Goal: Submit feedback/report problem

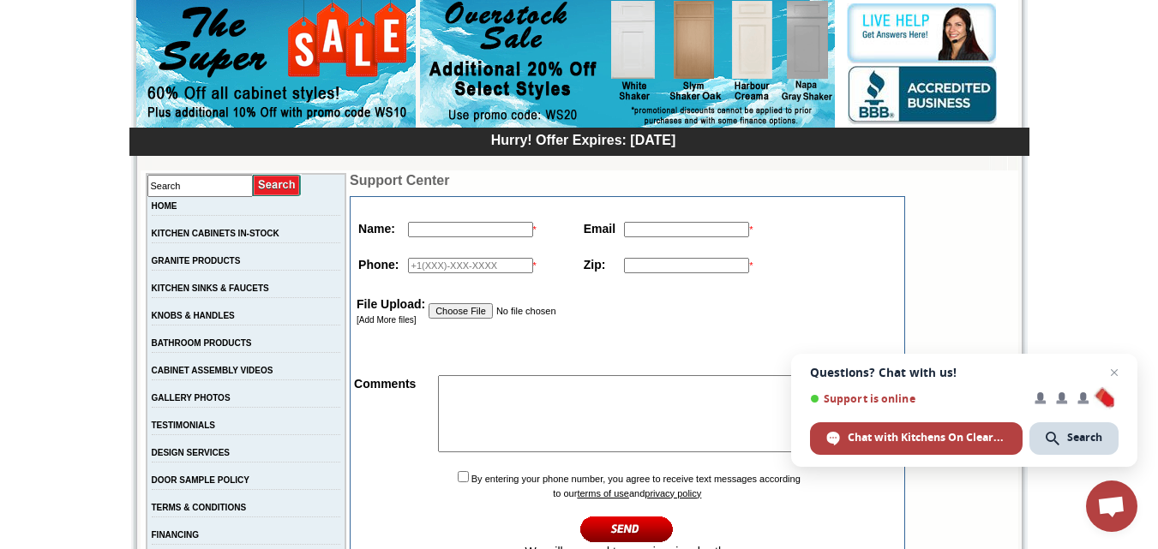
scroll to position [171, 0]
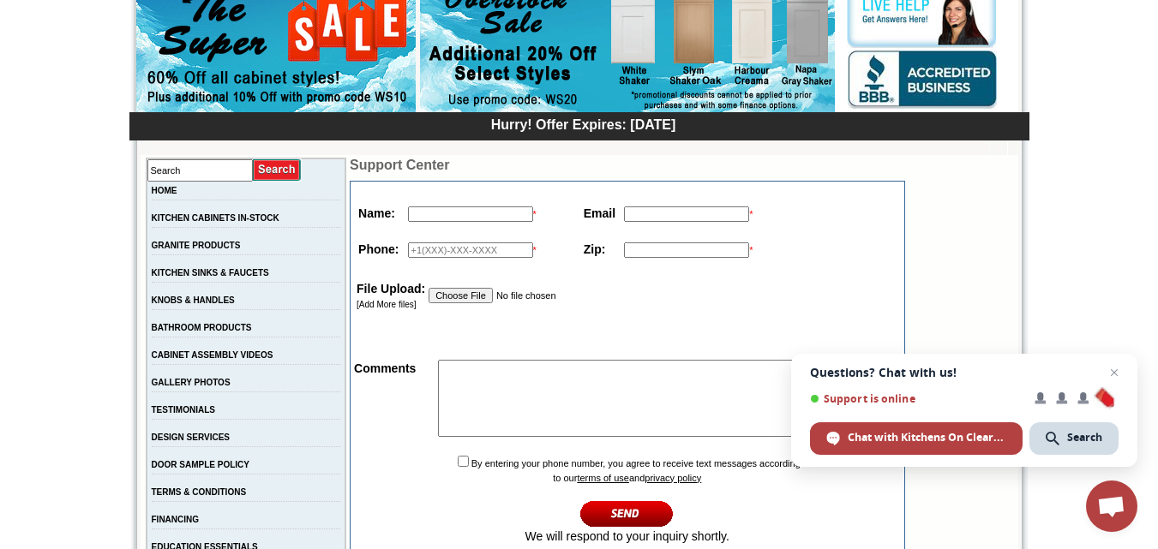
drag, startPoint x: 432, startPoint y: 213, endPoint x: 422, endPoint y: 215, distance: 10.6
click at [432, 213] on input "text" at bounding box center [470, 214] width 125 height 15
type input "[PERSON_NAME]"
type input "[EMAIL_ADDRESS][DOMAIN_NAME]"
type input "12356895054"
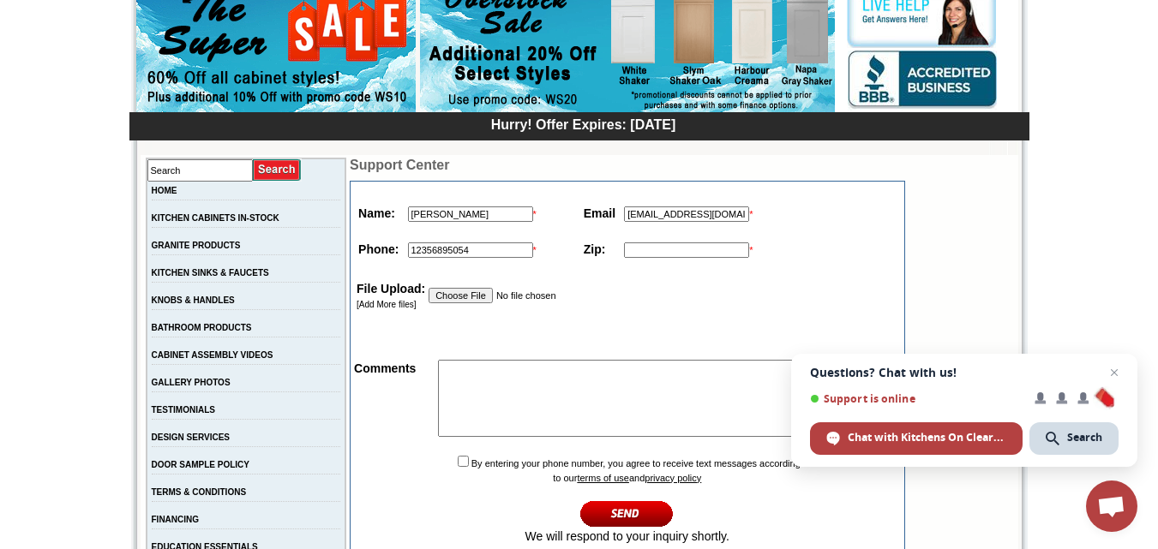
type input "11111"
click at [481, 385] on textarea at bounding box center [672, 398] width 468 height 77
paste textarea "Re: SEO Report Hi Good Morning, I was checking your website and see you have a …"
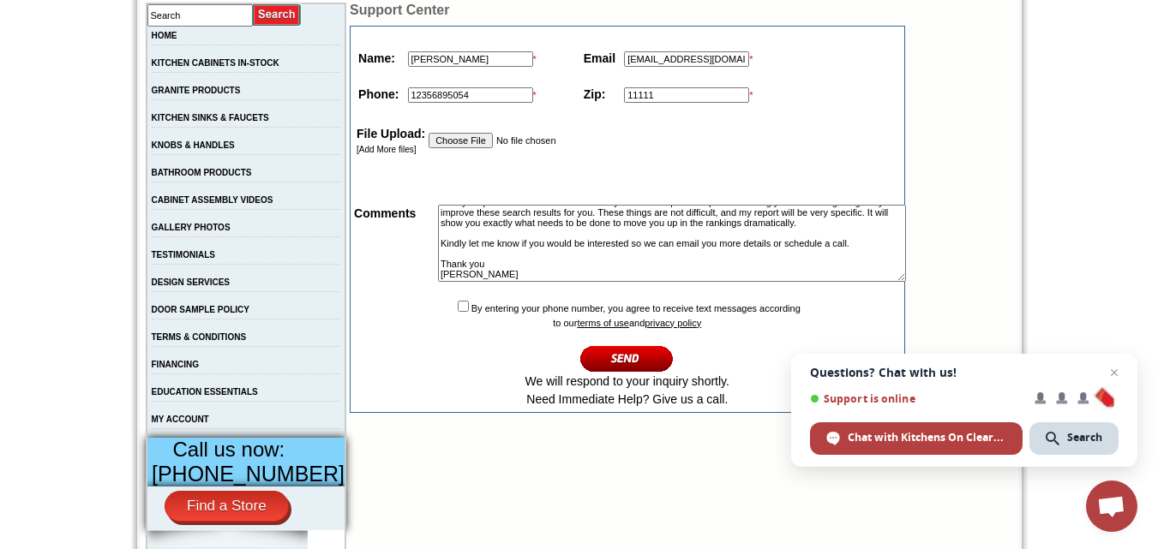
scroll to position [343, 0]
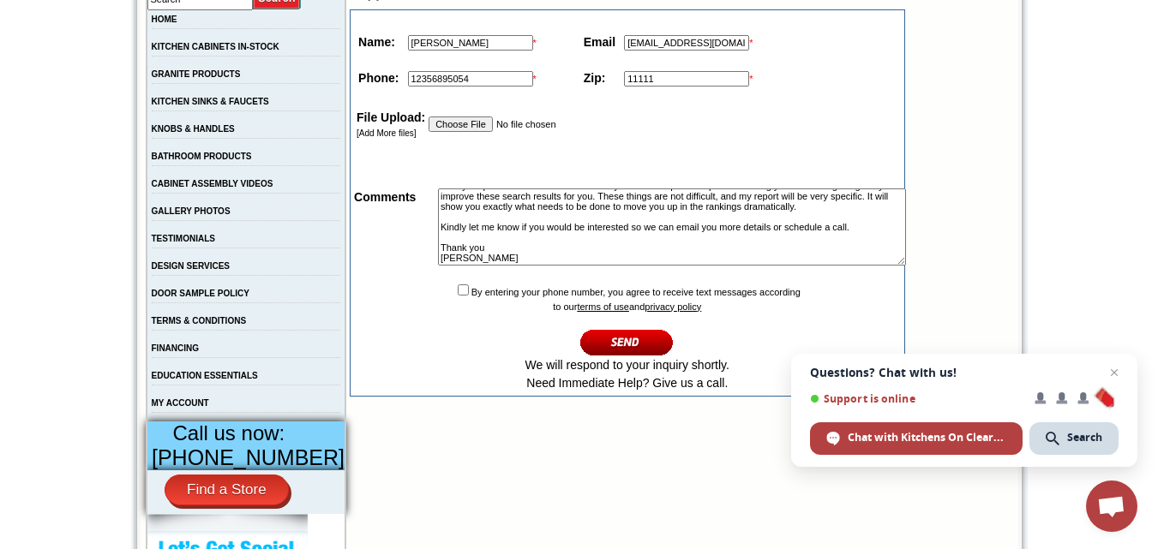
type textarea "Re: SEO Report Hi Good Morning, I was checking your website and see you have a …"
click at [447, 302] on td "By entering your phone number, you agree to receive text messages according to …" at bounding box center [626, 337] width 549 height 114
click at [458, 296] on input "checkbox" at bounding box center [463, 290] width 11 height 11
checkbox input "true"
click at [619, 332] on td "By entering your phone number, you agree to receive text messages according to …" at bounding box center [626, 337] width 549 height 114
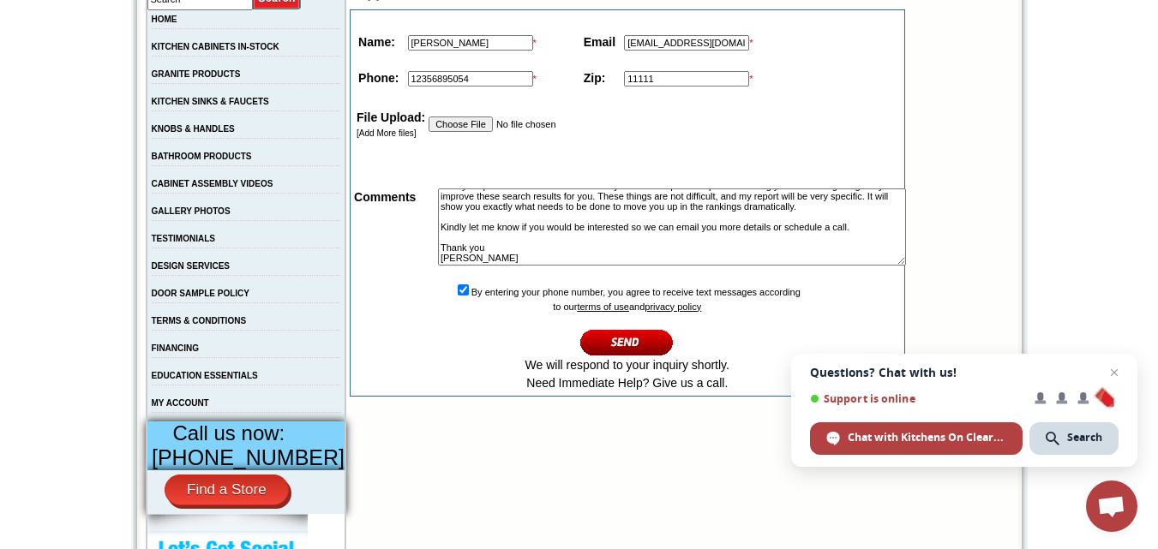
click at [621, 338] on input "image" at bounding box center [626, 342] width 93 height 28
type textarea "Re: SEO Report Hi Good Morning, I was checking your website and see you have a …"
click at [622, 341] on input "image" at bounding box center [626, 342] width 93 height 28
click at [622, 343] on input "image" at bounding box center [626, 342] width 93 height 28
